Goal: Task Accomplishment & Management: Use online tool/utility

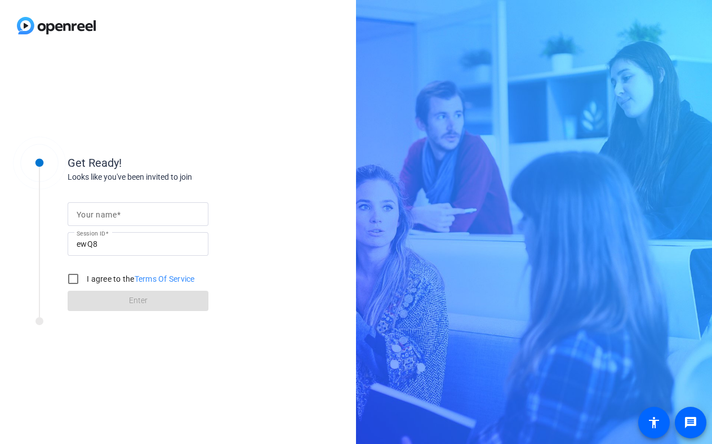
click at [153, 210] on input "Your name" at bounding box center [138, 214] width 123 height 14
type input "[PERSON_NAME]"
click at [68, 276] on input "I agree to the Terms Of Service" at bounding box center [73, 279] width 23 height 23
checkbox input "true"
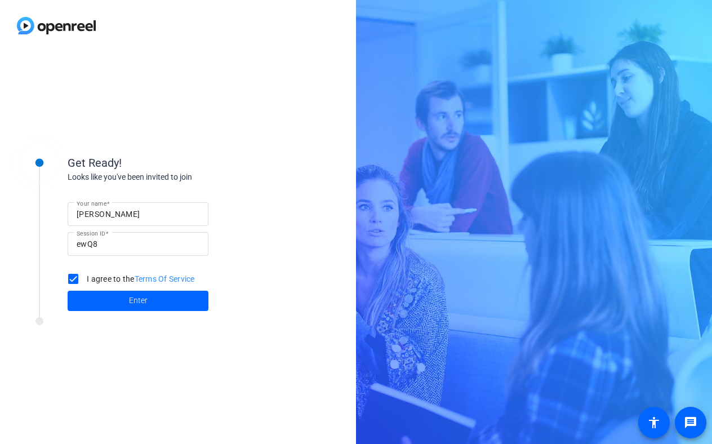
click at [147, 302] on button "Enter" at bounding box center [138, 301] width 141 height 20
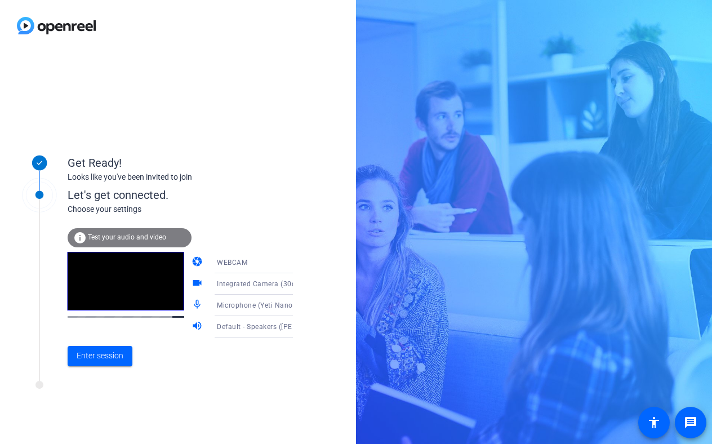
click at [298, 263] on icon at bounding box center [305, 263] width 14 height 14
click at [217, 282] on span "WEBCAM" at bounding box center [216, 285] width 30 height 14
click at [251, 200] on div "Let's get connected." at bounding box center [192, 195] width 249 height 17
click at [298, 284] on icon at bounding box center [305, 284] width 14 height 14
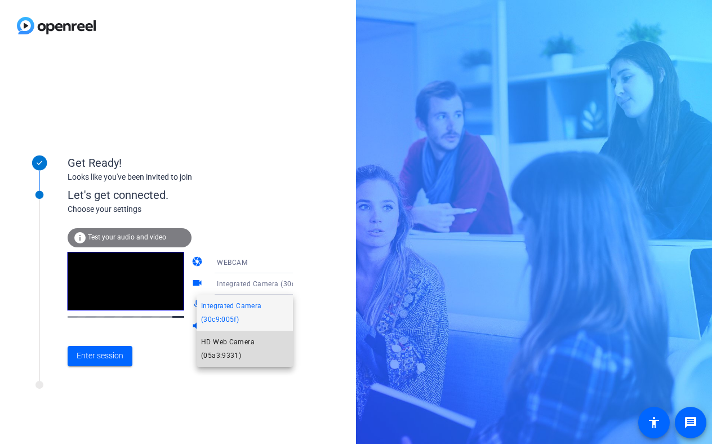
click at [225, 344] on span "HD Web Camera (05a3:9331)" at bounding box center [244, 348] width 87 height 27
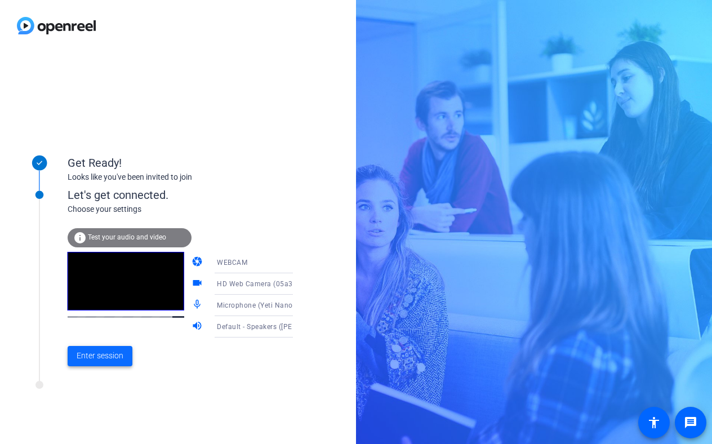
click at [108, 353] on span "Enter session" at bounding box center [100, 356] width 47 height 12
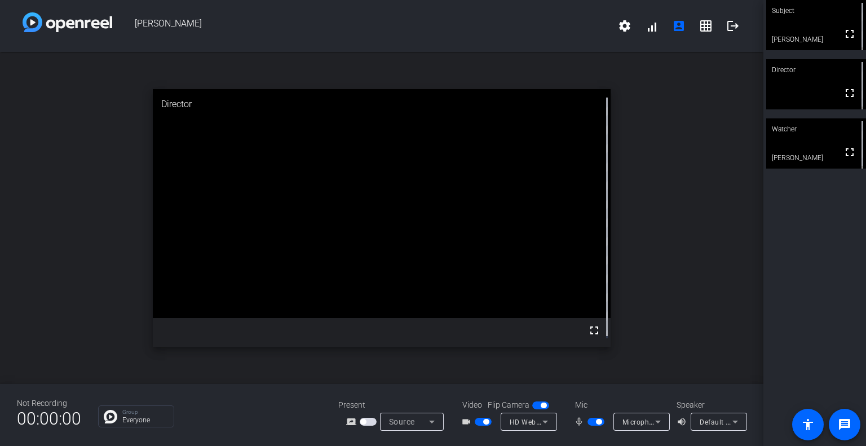
click at [712, 423] on icon at bounding box center [735, 422] width 6 height 3
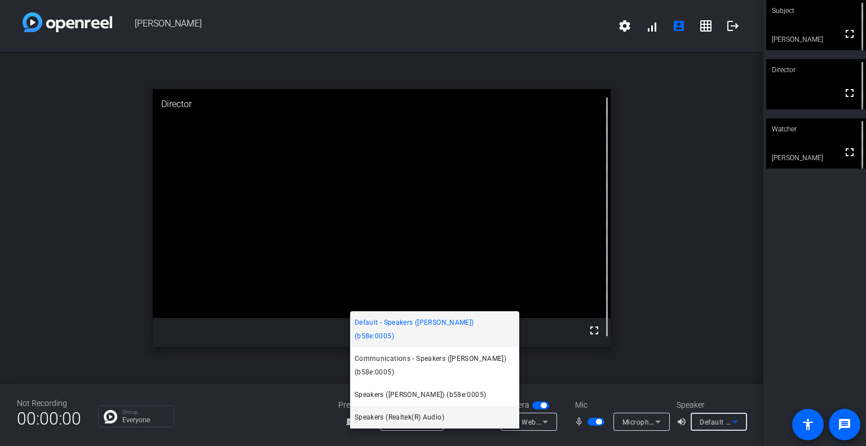
click at [404, 415] on span "Speakers (Realtek(R) Audio)" at bounding box center [400, 417] width 90 height 14
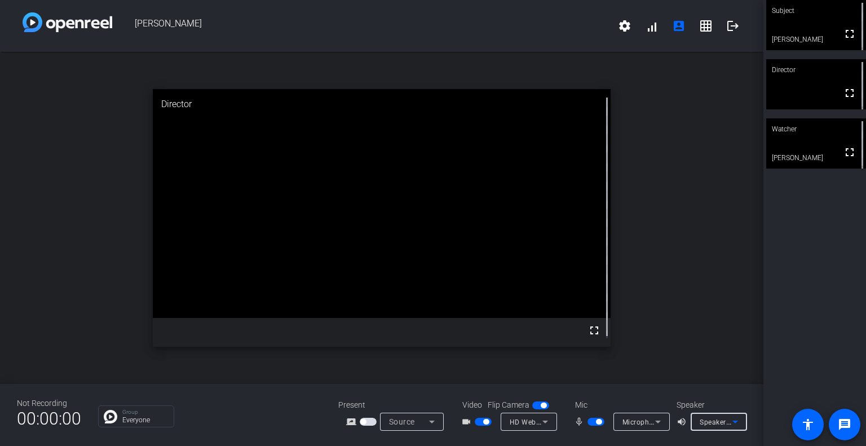
click at [712, 423] on icon at bounding box center [735, 422] width 6 height 3
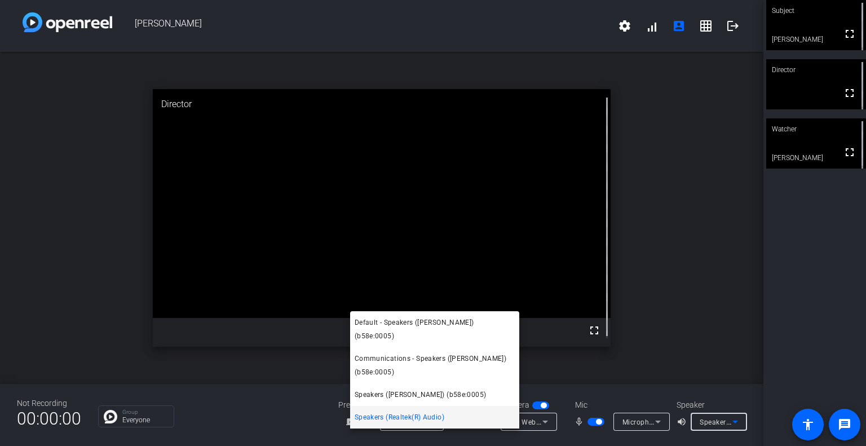
click at [534, 437] on div at bounding box center [433, 223] width 866 height 446
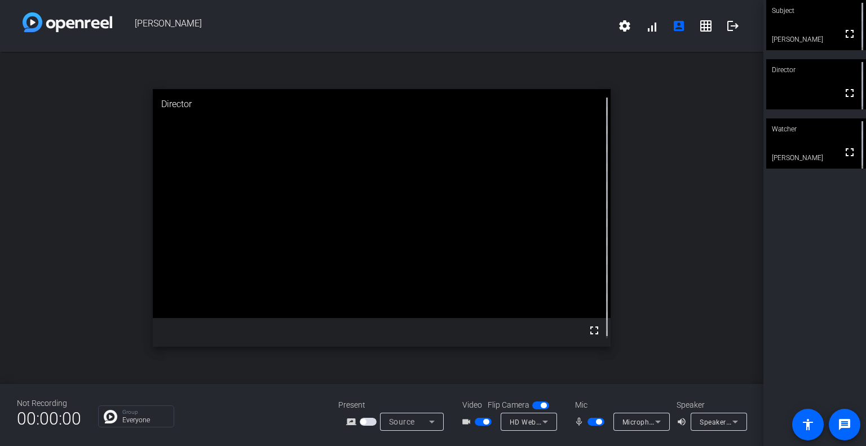
click at [661, 421] on icon at bounding box center [658, 422] width 6 height 3
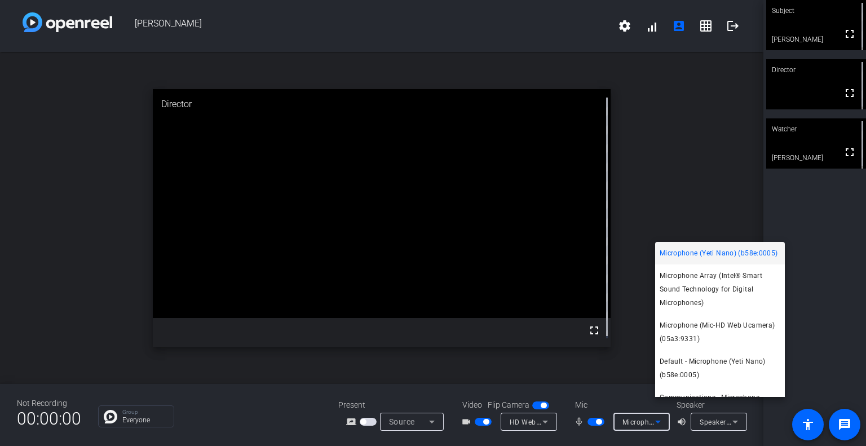
click at [436, 428] on div at bounding box center [433, 223] width 866 height 446
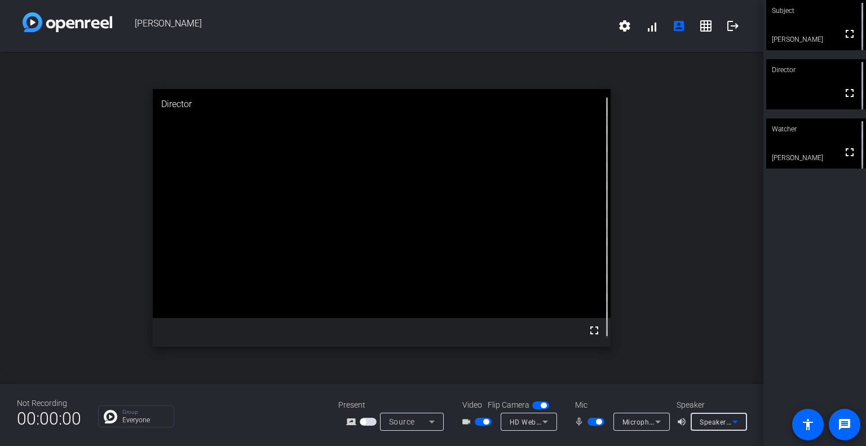
click at [712, 428] on icon at bounding box center [735, 422] width 14 height 14
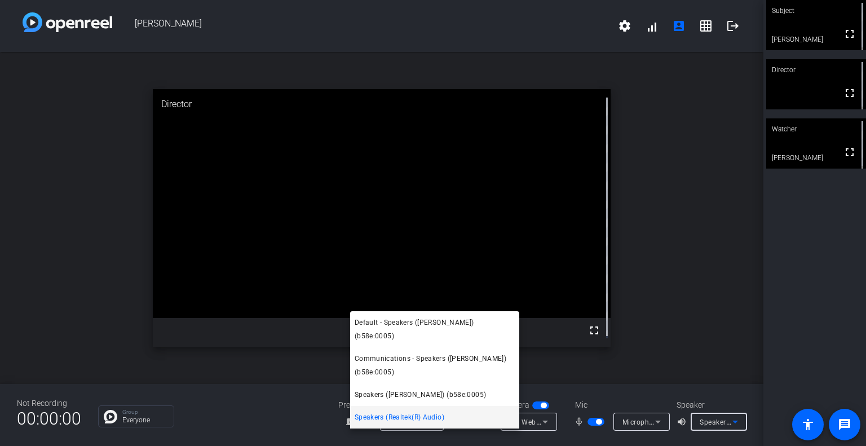
click at [437, 418] on span "Speakers (Realtek(R) Audio)" at bounding box center [400, 417] width 90 height 14
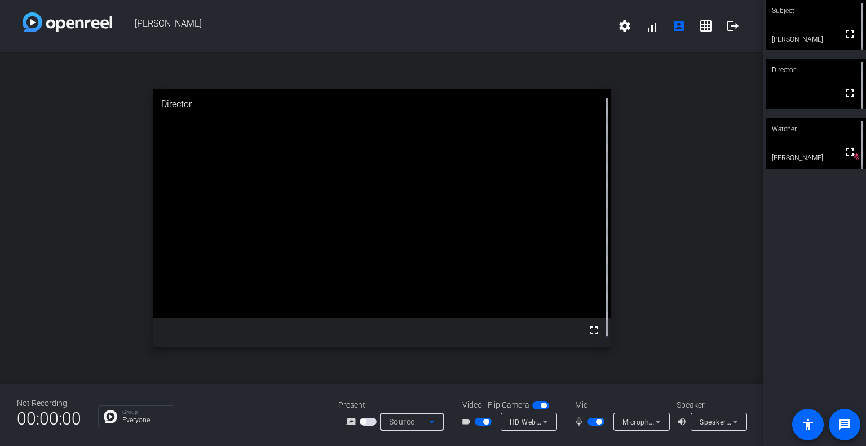
click at [429, 421] on icon at bounding box center [432, 422] width 6 height 3
click at [444, 435] on div at bounding box center [433, 223] width 866 height 446
click at [676, 428] on mat-icon "volume_up" at bounding box center [683, 422] width 14 height 14
click at [712, 428] on icon at bounding box center [735, 422] width 14 height 14
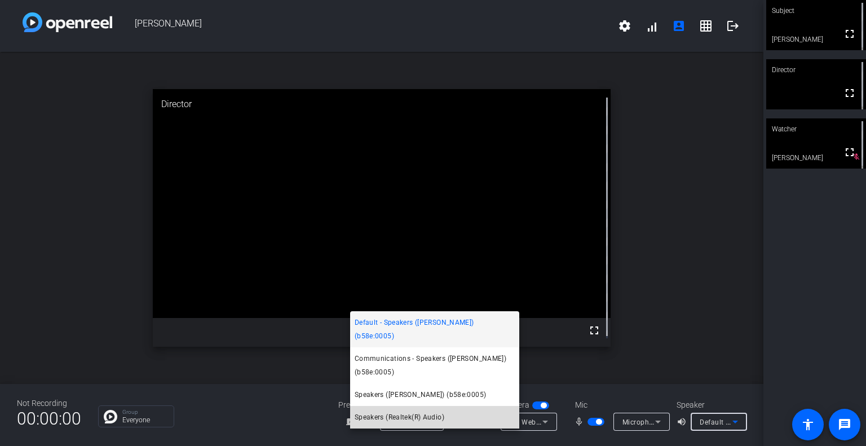
click at [415, 417] on span "Speakers (Realtek(R) Audio)" at bounding box center [400, 417] width 90 height 14
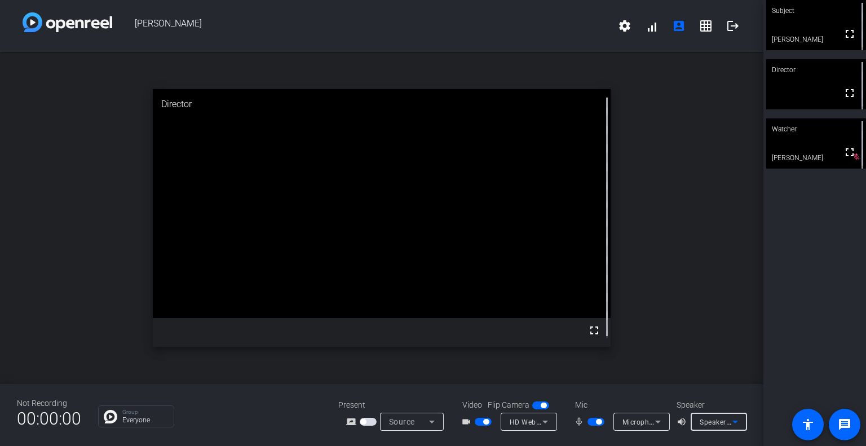
click at [665, 415] on icon at bounding box center [658, 422] width 14 height 14
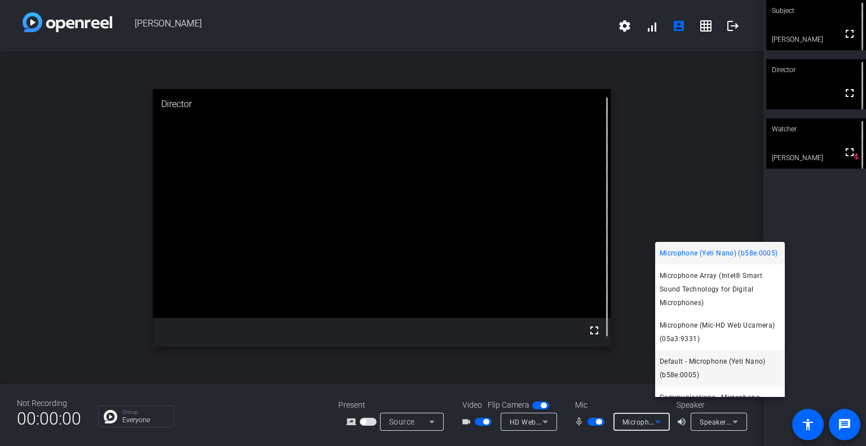
click at [711, 379] on span "Default - Microphone (Yeti Nano) (b58e:0005)" at bounding box center [720, 368] width 121 height 27
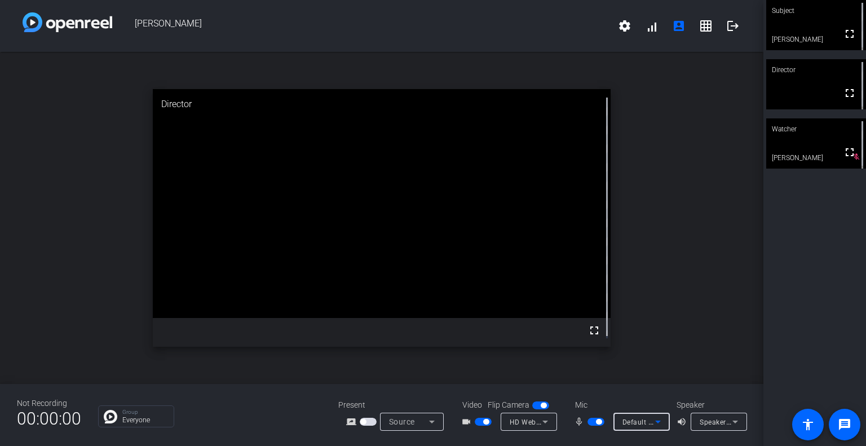
scroll to position [2, 0]
click at [665, 415] on icon at bounding box center [658, 422] width 14 height 14
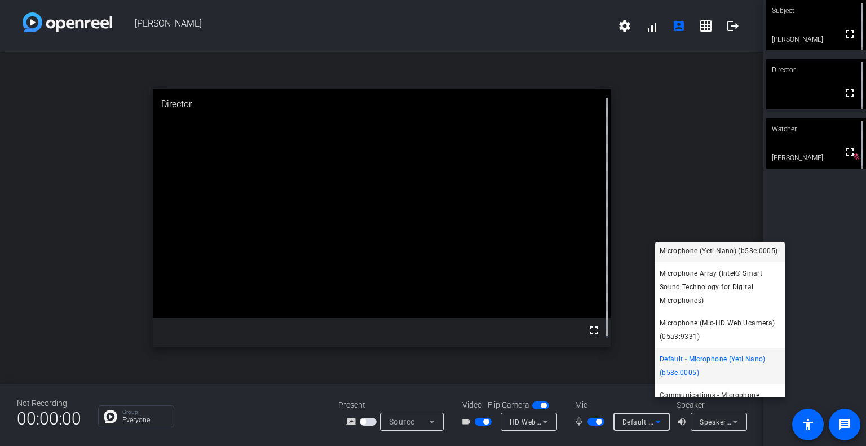
click at [712, 258] on span "Microphone (Yeti Nano) (b58e:0005)" at bounding box center [719, 251] width 118 height 14
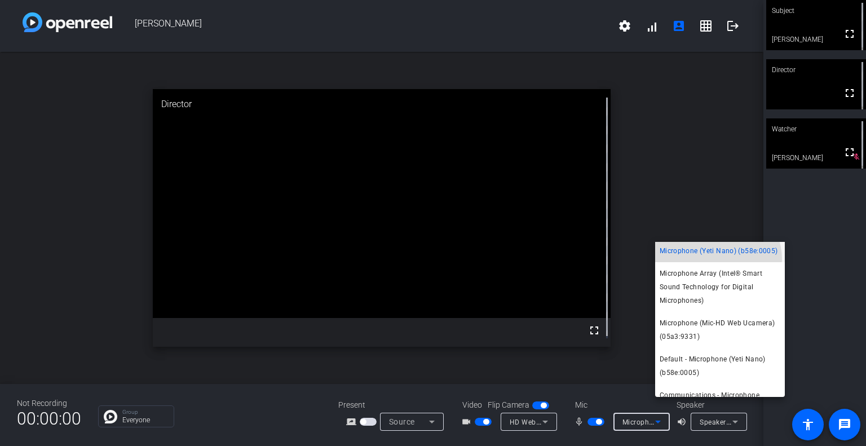
scroll to position [0, 0]
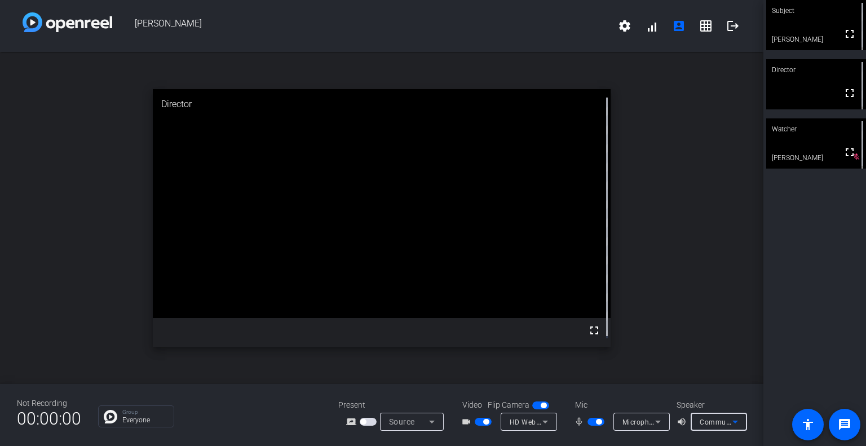
click at [712, 428] on icon at bounding box center [735, 422] width 14 height 14
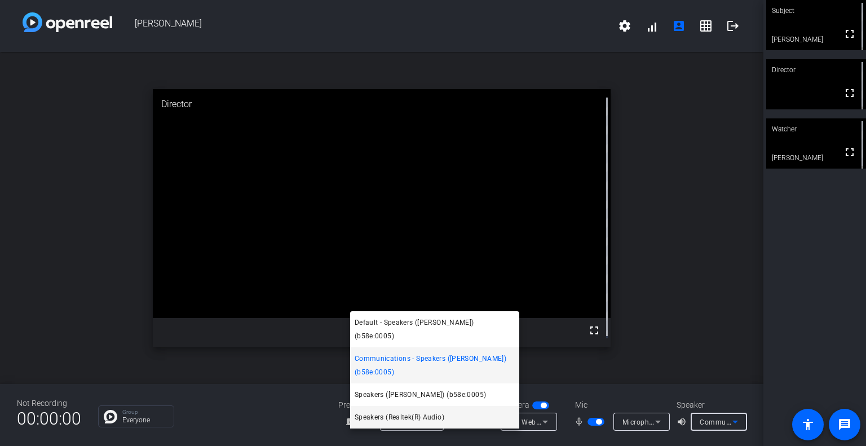
click at [389, 414] on span "Speakers (Realtek(R) Audio)" at bounding box center [400, 417] width 90 height 14
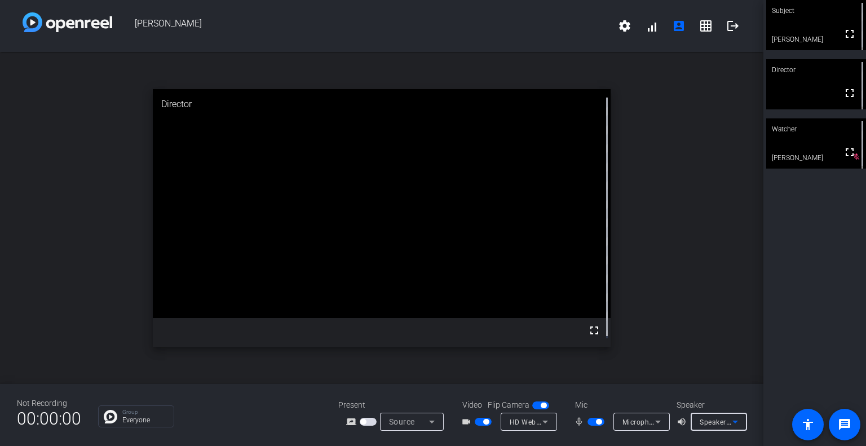
click at [552, 415] on icon at bounding box center [545, 422] width 14 height 14
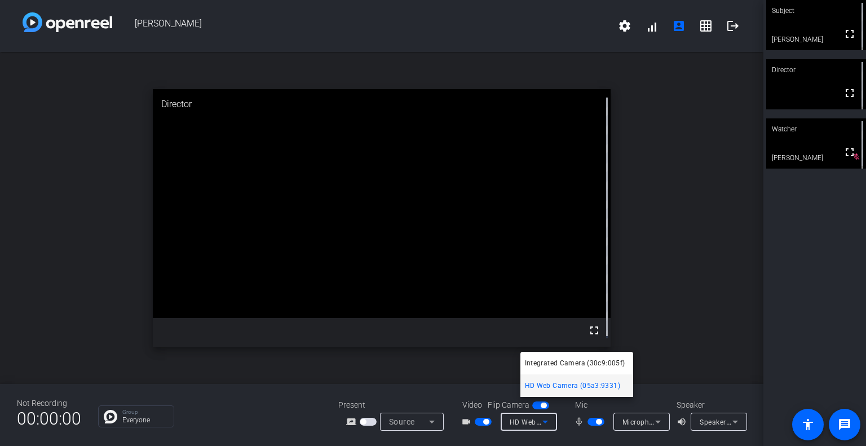
click at [564, 426] on div at bounding box center [433, 223] width 866 height 446
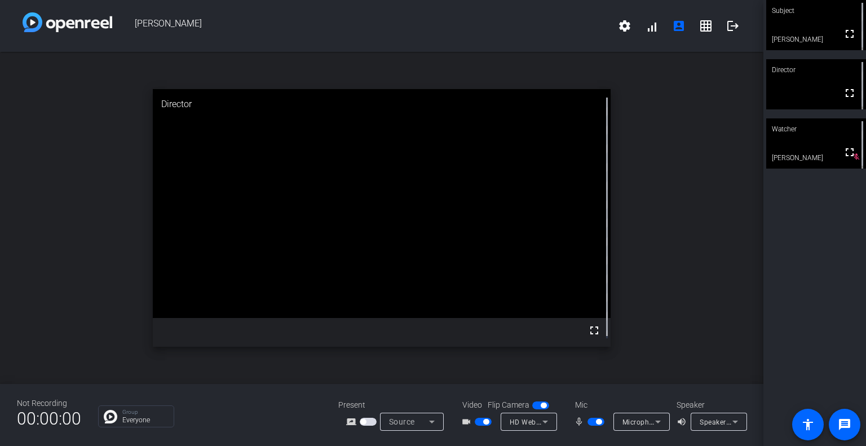
click at [492, 418] on span "button" at bounding box center [483, 422] width 17 height 8
click at [481, 419] on span "button" at bounding box center [478, 422] width 6 height 6
click at [552, 415] on icon at bounding box center [545, 422] width 14 height 14
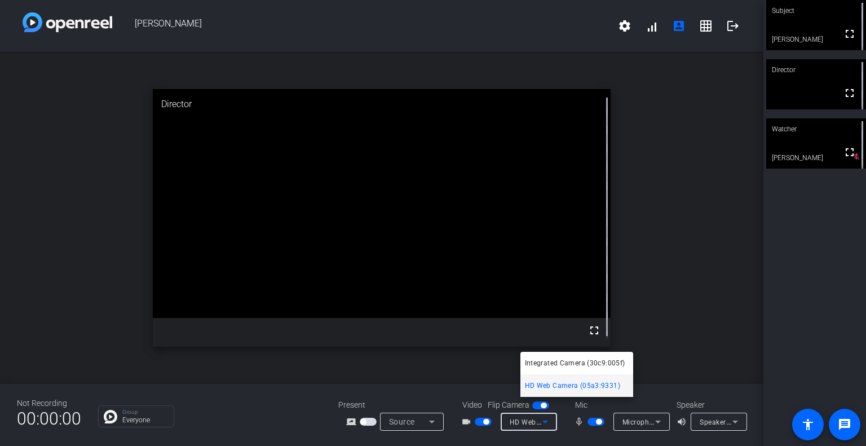
click at [548, 385] on span "HD Web Camera (05a3:9331)" at bounding box center [572, 386] width 95 height 14
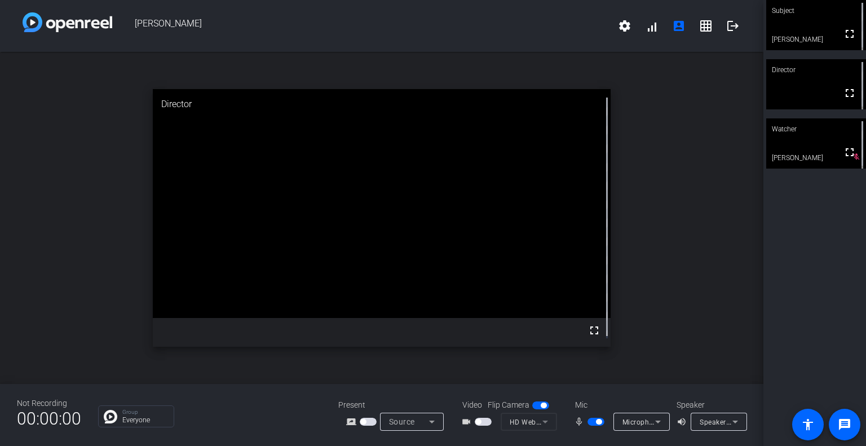
click at [539, 413] on mat-form-field "HD Web Camera (05a3:9331)" at bounding box center [529, 422] width 56 height 18
click at [492, 418] on span "button" at bounding box center [483, 422] width 17 height 8
click at [551, 417] on span "HD Web Camera (05a3:9331)" at bounding box center [559, 421] width 98 height 9
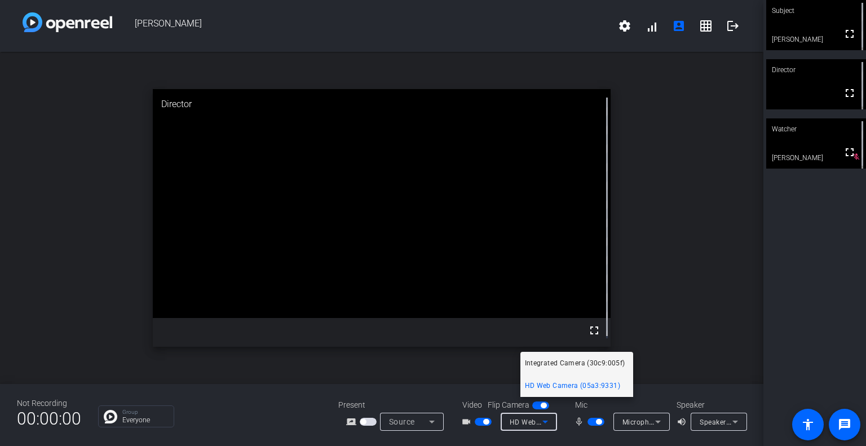
click at [552, 362] on span "Integrated Camera (30c9:005f)" at bounding box center [575, 363] width 100 height 14
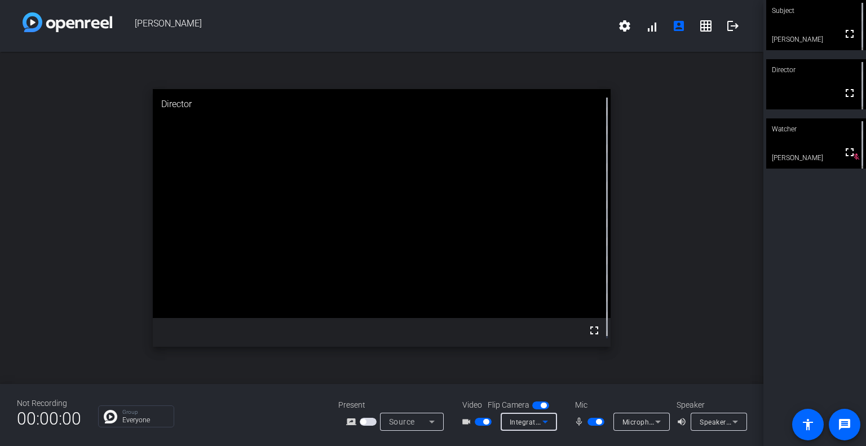
click at [548, 421] on icon at bounding box center [545, 422] width 6 height 3
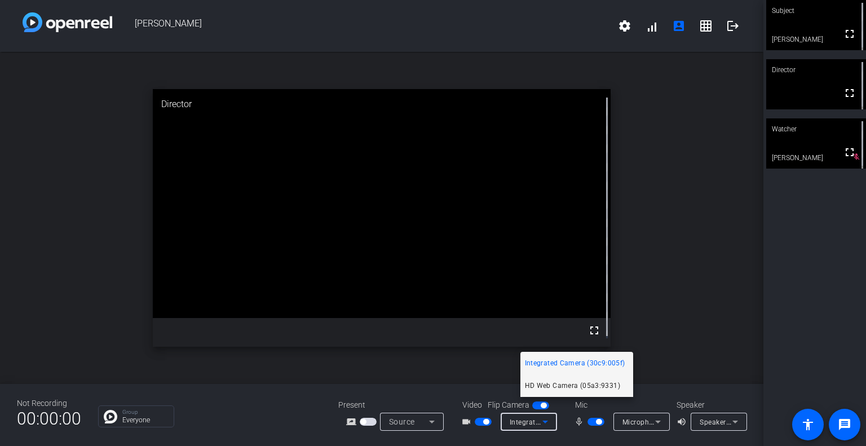
click at [557, 385] on span "HD Web Camera (05a3:9331)" at bounding box center [572, 386] width 95 height 14
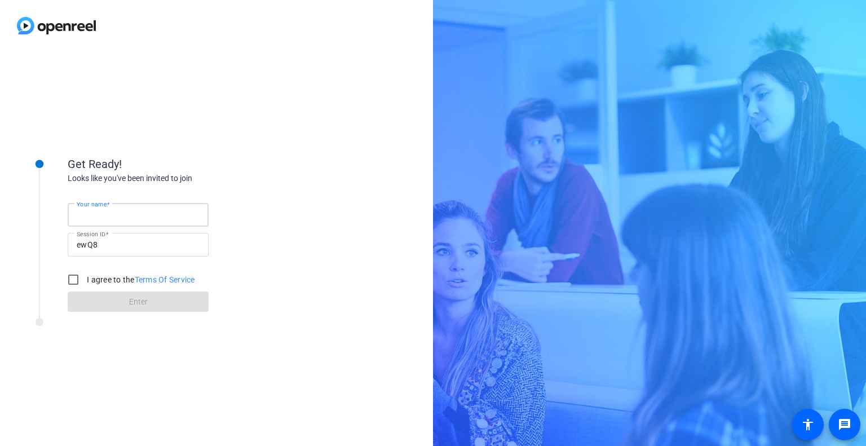
click at [159, 217] on input "Your name" at bounding box center [138, 215] width 123 height 14
type input "[PERSON_NAME]"
click at [77, 277] on input "I agree to the Terms Of Service" at bounding box center [73, 279] width 23 height 23
checkbox input "true"
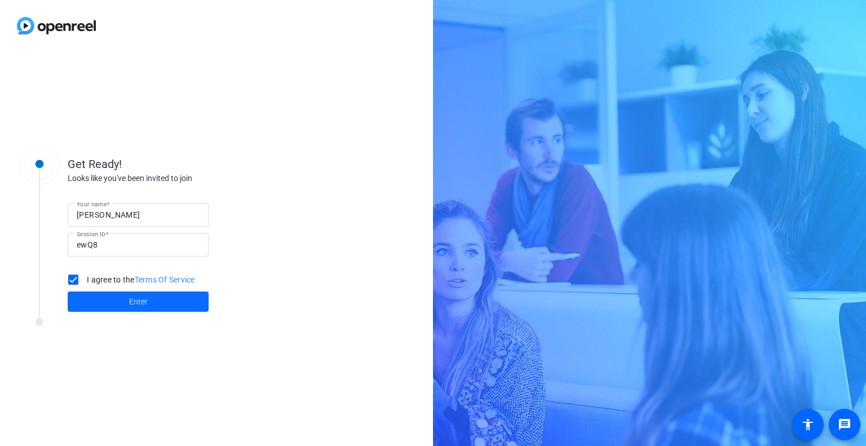
click at [138, 302] on span "Enter" at bounding box center [138, 302] width 19 height 12
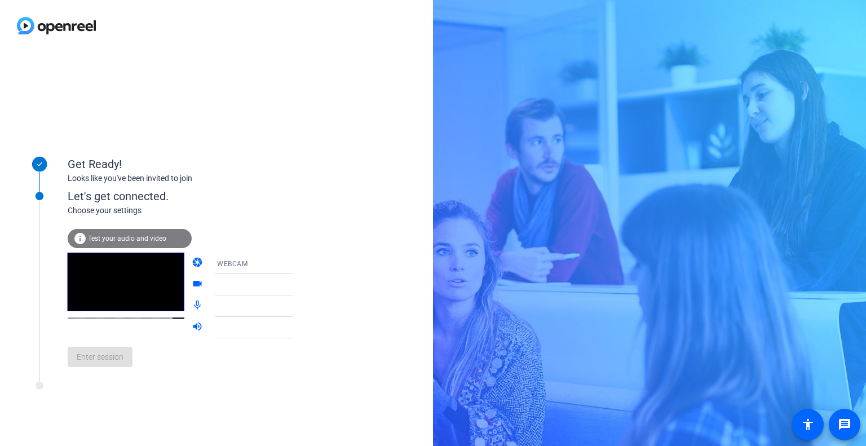
click at [302, 307] on icon at bounding box center [305, 306] width 6 height 3
click at [220, 304] on span "Microphone (Yeti Nano) (b58e:0005)" at bounding box center [277, 306] width 121 height 9
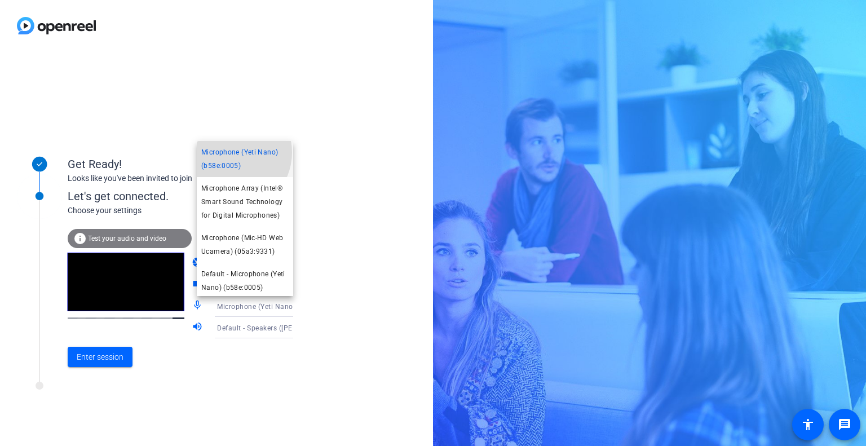
click at [232, 153] on span "Microphone (Yeti Nano) (b58e:0005)" at bounding box center [244, 158] width 87 height 27
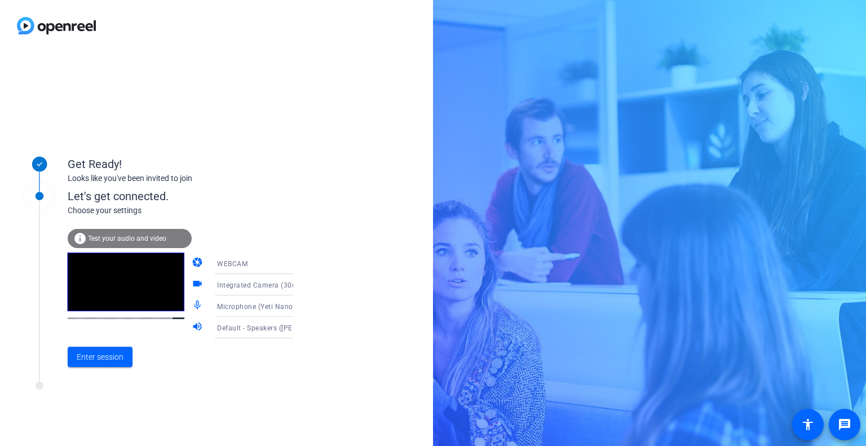
click at [298, 262] on icon at bounding box center [305, 263] width 14 height 14
click at [208, 285] on span "WEBCAM" at bounding box center [216, 286] width 30 height 14
click at [232, 286] on span "Integrated Camera (30c9:005f)" at bounding box center [268, 284] width 103 height 9
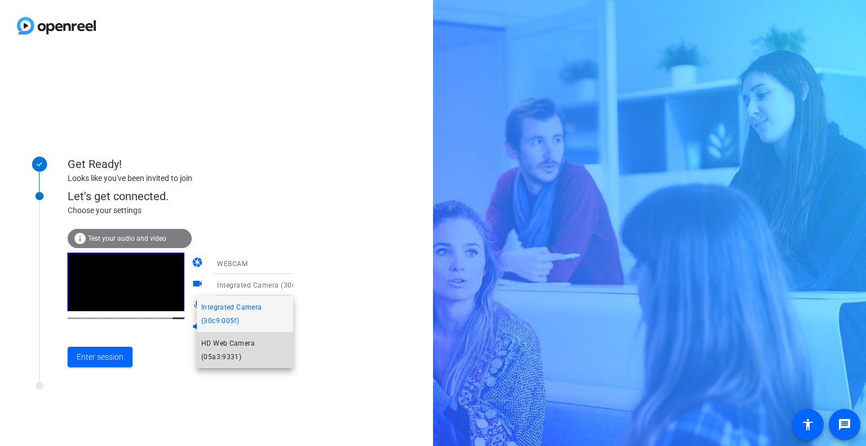
click at [239, 343] on span "HD Web Camera (05a3:9331)" at bounding box center [244, 350] width 87 height 27
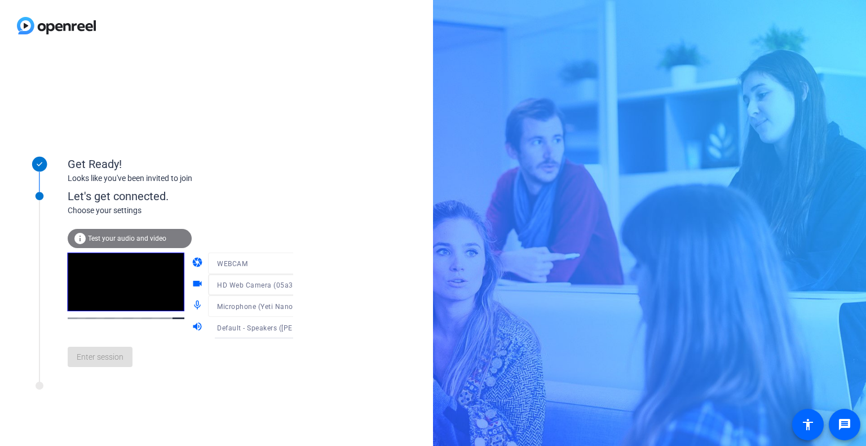
click at [302, 329] on icon at bounding box center [305, 327] width 6 height 3
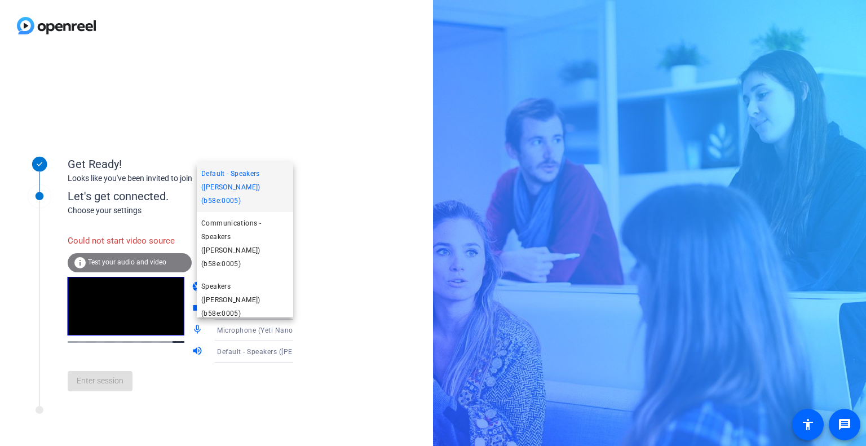
scroll to position [2, 0]
click at [254, 327] on span "Speakers (Realtek(R) Audio)" at bounding box center [244, 340] width 87 height 27
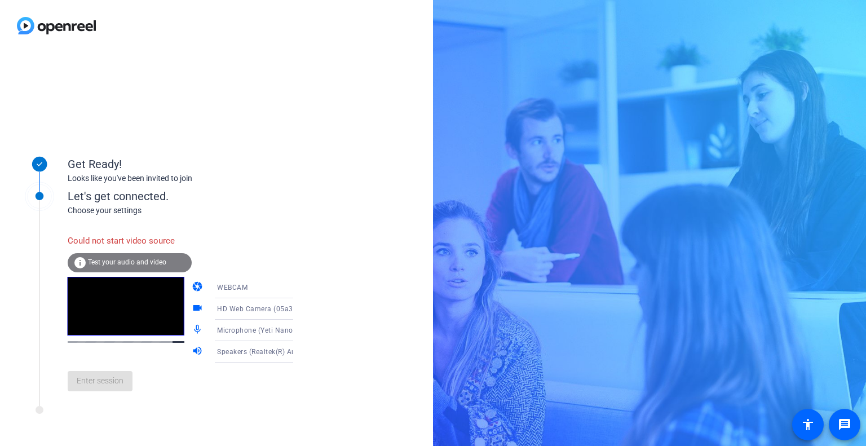
click at [302, 309] on icon at bounding box center [305, 309] width 6 height 3
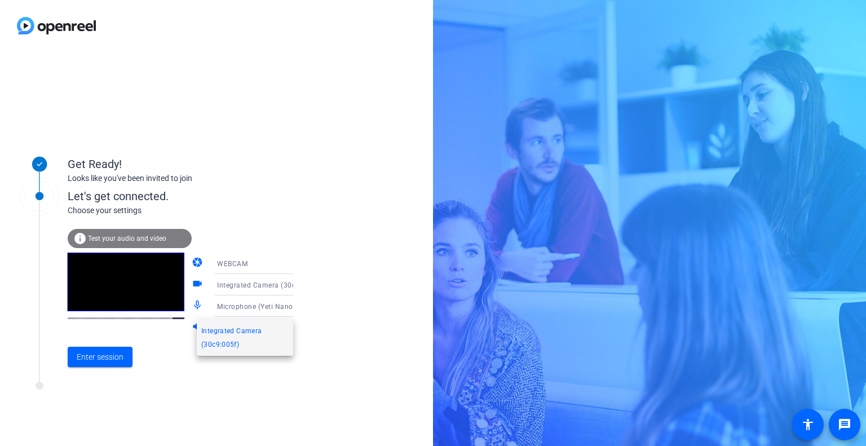
click at [280, 284] on div at bounding box center [433, 223] width 866 height 446
click at [298, 262] on icon at bounding box center [305, 263] width 14 height 14
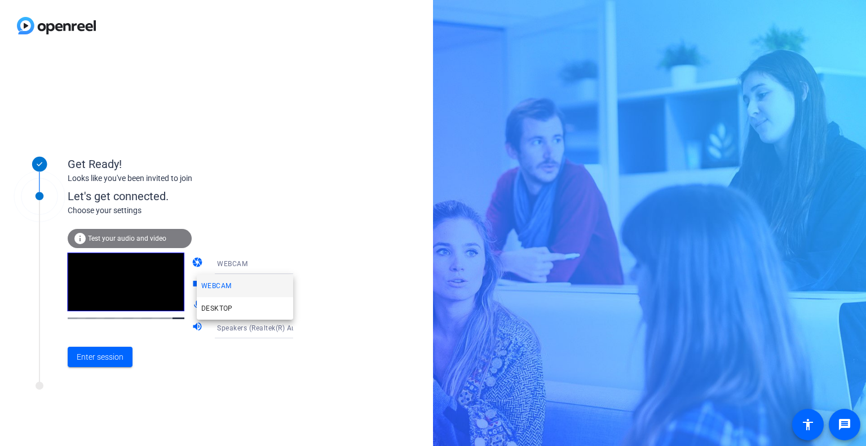
click at [219, 282] on span "WEBCAM" at bounding box center [216, 286] width 30 height 14
click at [247, 219] on div "info Test your audio and video camera WEBCAM videocam Integrated Camera (30c9:0…" at bounding box center [192, 296] width 249 height 160
click at [314, 243] on div "Get Ready! Looks like you've been invited to join Let's get connected. Choose y…" at bounding box center [216, 248] width 433 height 395
click at [267, 157] on div "Get Ready!" at bounding box center [180, 164] width 225 height 17
click at [298, 262] on icon at bounding box center [305, 263] width 14 height 14
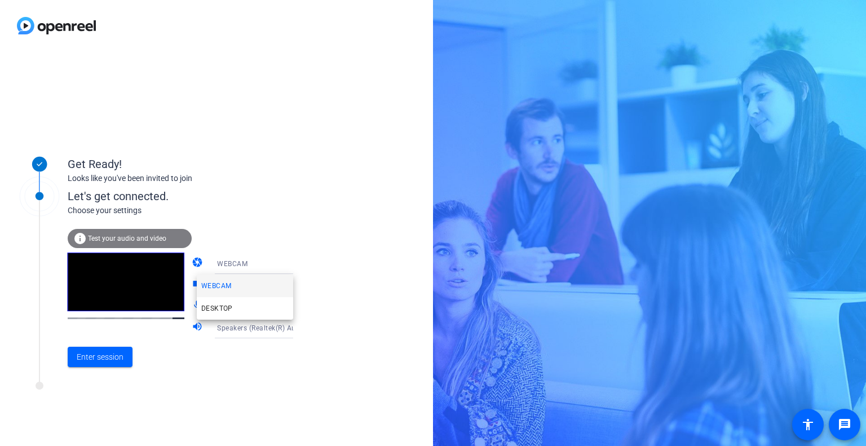
click at [227, 284] on span "WEBCAM" at bounding box center [216, 286] width 30 height 14
click at [298, 282] on icon at bounding box center [305, 285] width 14 height 14
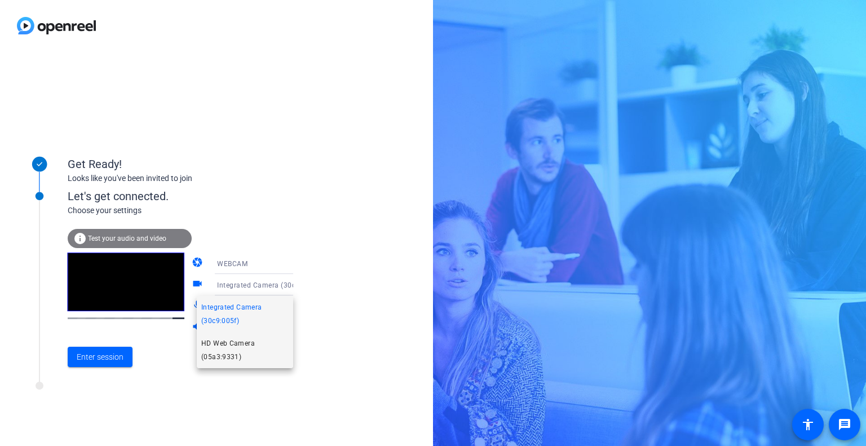
click at [240, 347] on span "HD Web Camera (05a3:9331)" at bounding box center [244, 350] width 87 height 27
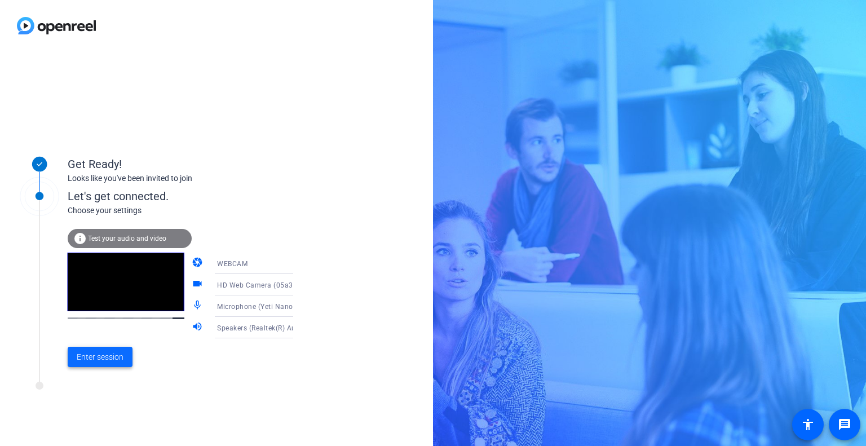
click at [111, 354] on span "Enter session" at bounding box center [100, 357] width 47 height 12
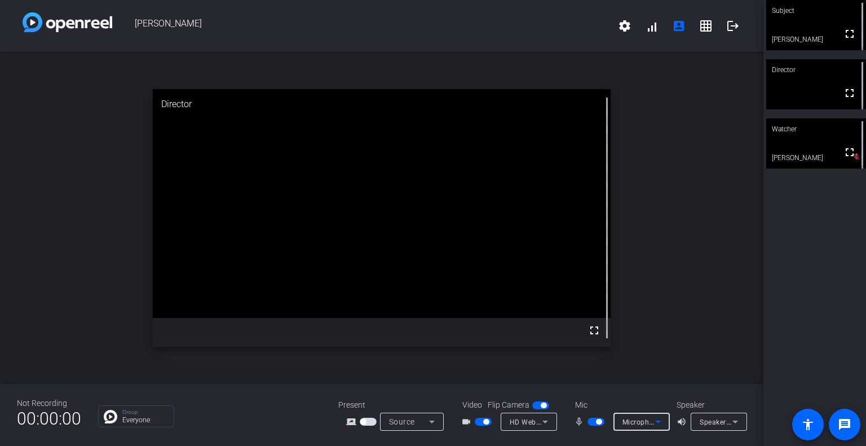
click at [658, 422] on icon at bounding box center [658, 422] width 6 height 3
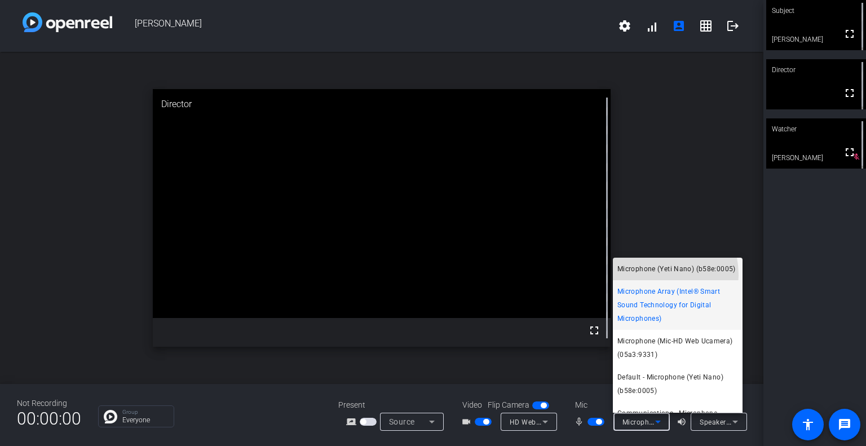
click at [641, 275] on span "Microphone (Yeti Nano) (b58e:0005)" at bounding box center [676, 269] width 118 height 14
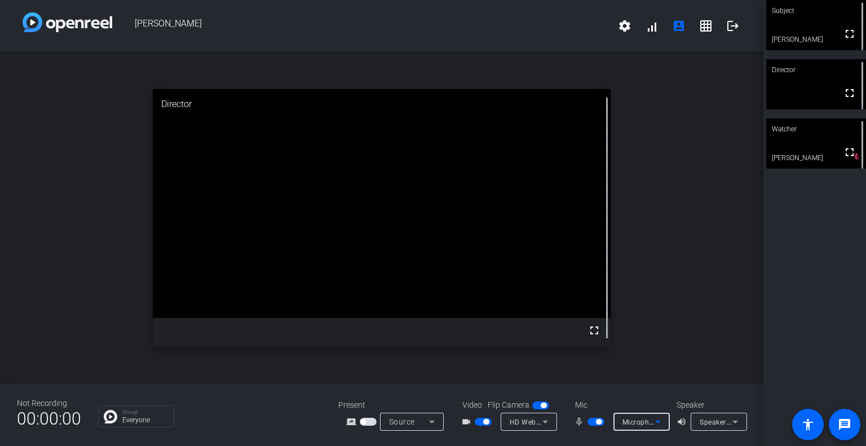
click at [656, 421] on icon at bounding box center [658, 422] width 6 height 3
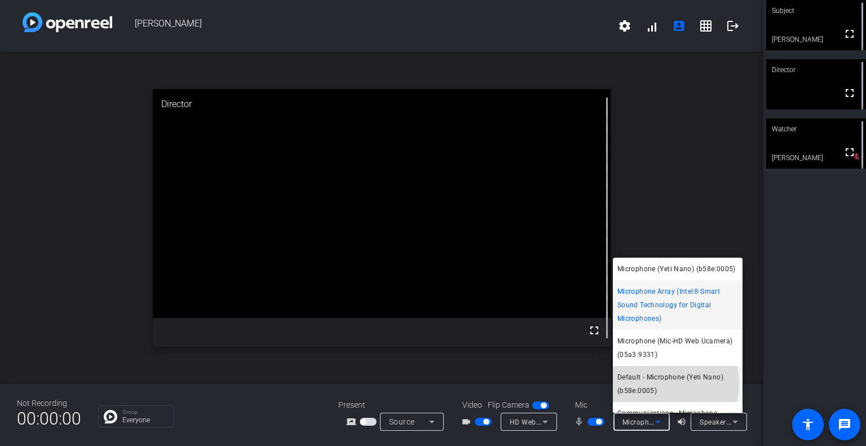
click at [656, 396] on span "Default - Microphone (Yeti Nano) (b58e:0005)" at bounding box center [677, 383] width 121 height 27
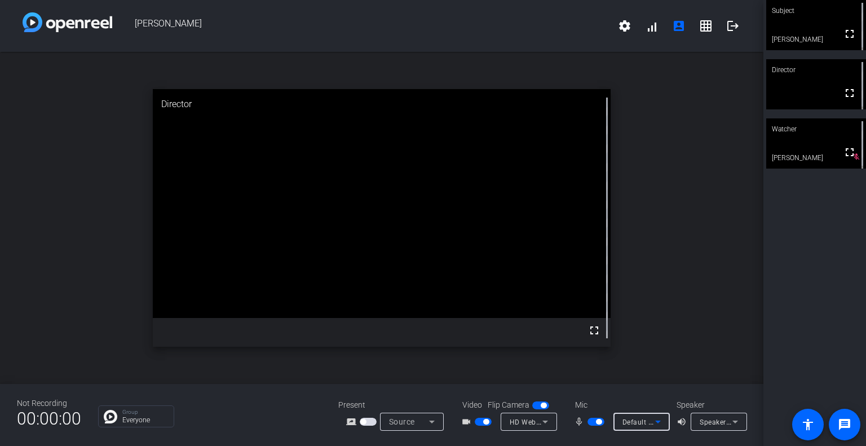
click at [656, 422] on icon at bounding box center [658, 422] width 6 height 3
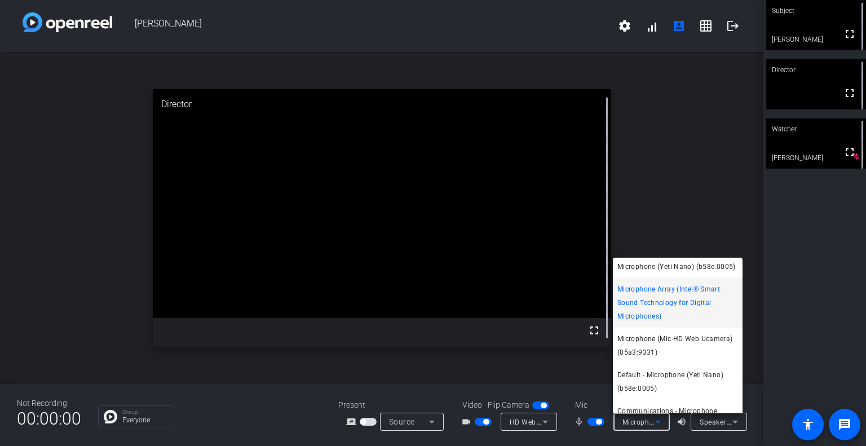
click at [778, 382] on div at bounding box center [433, 223] width 866 height 446
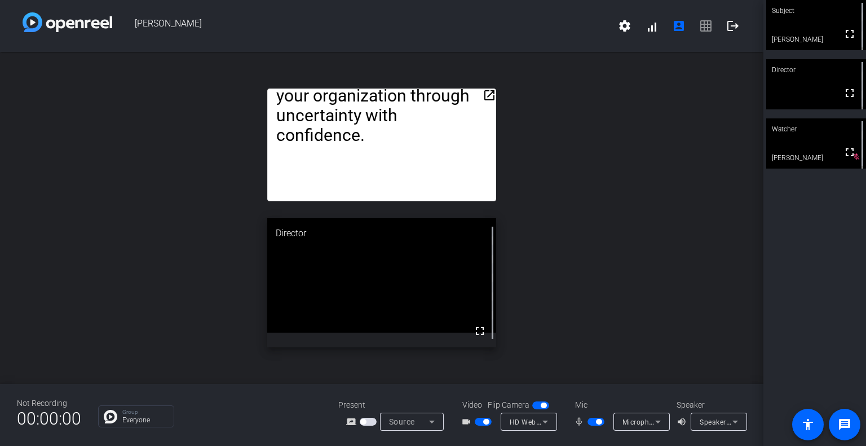
drag, startPoint x: 427, startPoint y: 94, endPoint x: 449, endPoint y: 93, distance: 22.0
drag, startPoint x: 442, startPoint y: 86, endPoint x: 466, endPoint y: 87, distance: 24.3
click at [466, 87] on div "open_in_new Over the past year, product leaders have faced a dramatic accelerat…" at bounding box center [381, 218] width 763 height 332
drag, startPoint x: 377, startPoint y: 114, endPoint x: 428, endPoint y: 120, distance: 51.1
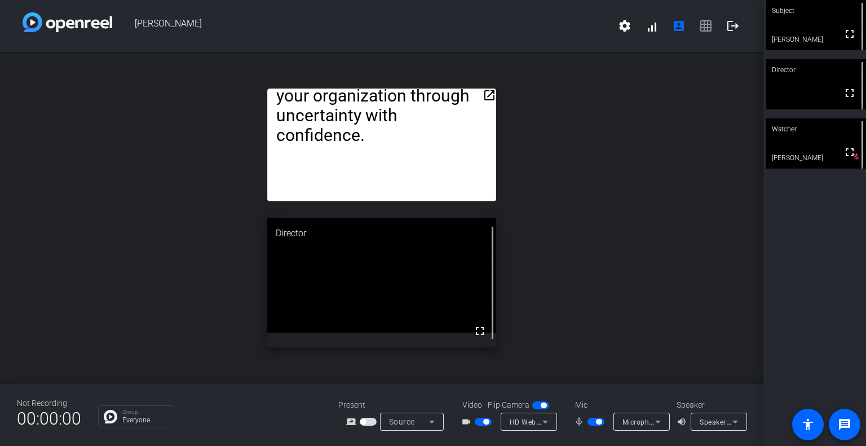
drag, startPoint x: 440, startPoint y: 90, endPoint x: 450, endPoint y: 92, distance: 10.9
drag, startPoint x: 466, startPoint y: 11, endPoint x: 499, endPoint y: 16, distance: 33.6
click at [499, 16] on div "[PERSON_NAME] settings signal_cellular_alt account_box grid_on logout" at bounding box center [381, 26] width 763 height 52
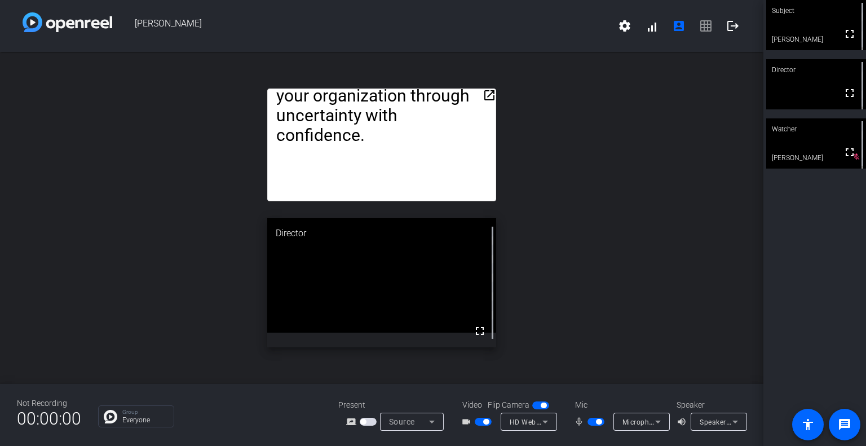
click at [492, 94] on mat-icon "open_in_new" at bounding box center [490, 95] width 14 height 14
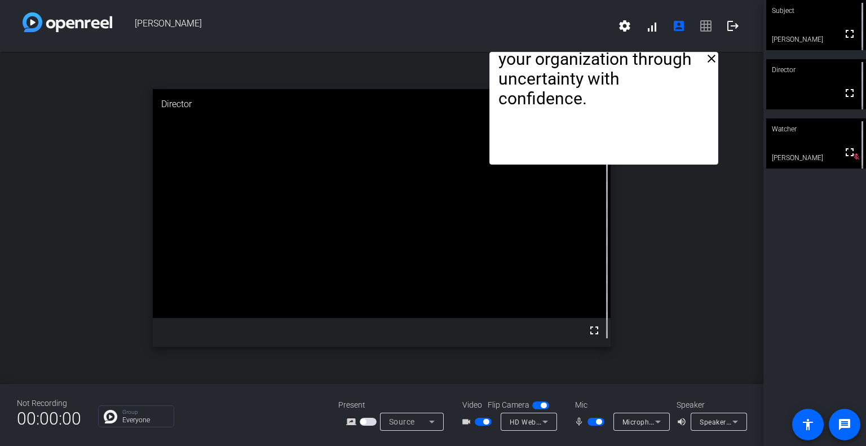
drag, startPoint x: 449, startPoint y: 72, endPoint x: 671, endPoint y: 54, distance: 222.8
